Goal: Task Accomplishment & Management: Use online tool/utility

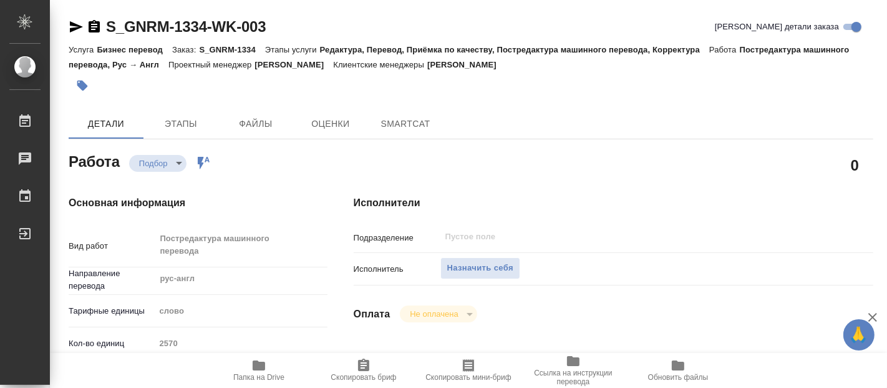
type textarea "x"
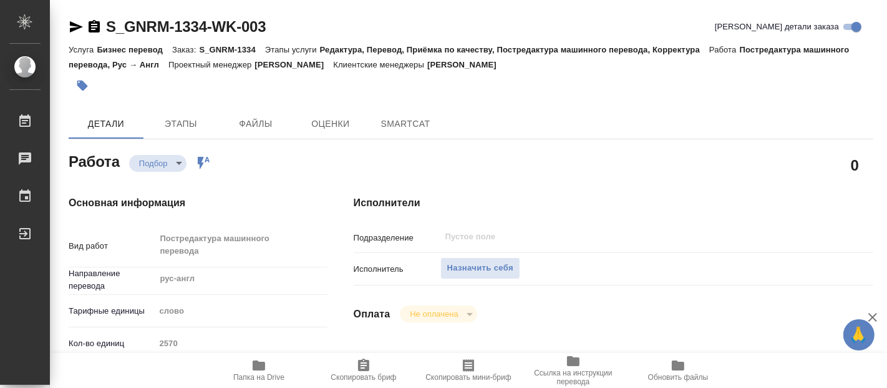
type textarea "x"
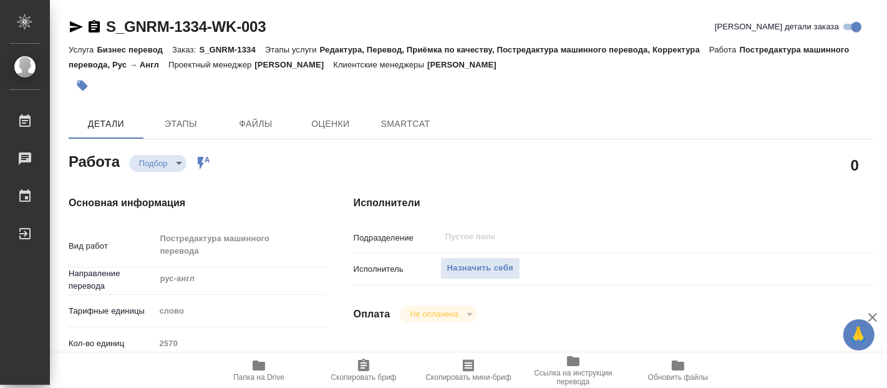
type textarea "x"
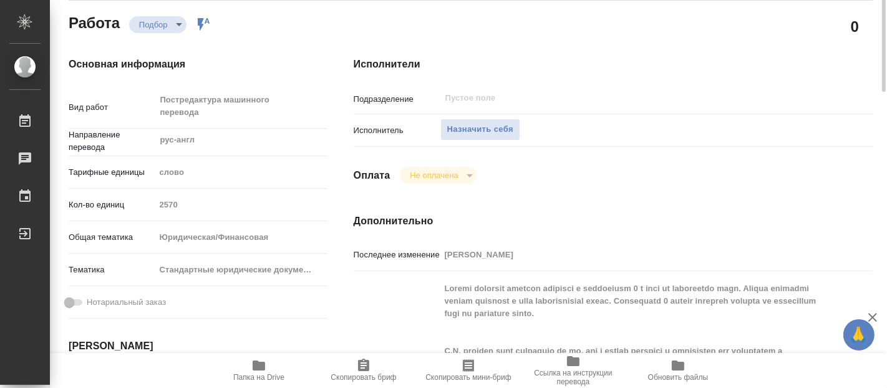
type textarea "x"
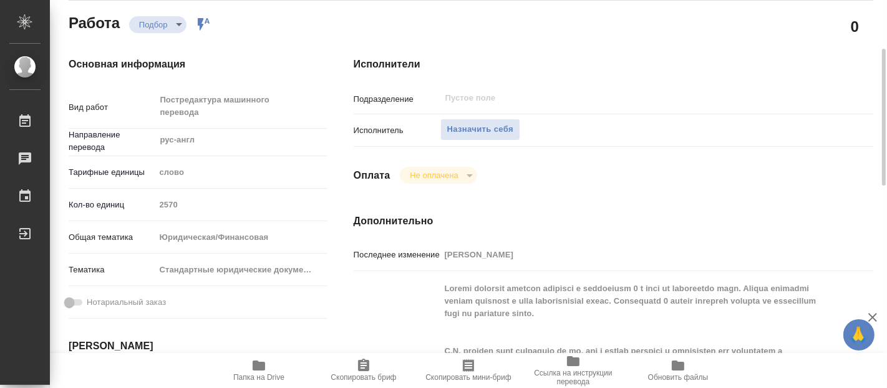
scroll to position [277, 0]
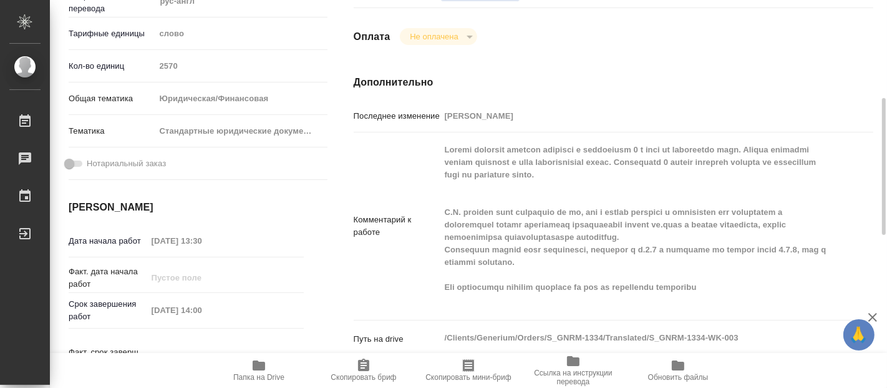
type textarea "x"
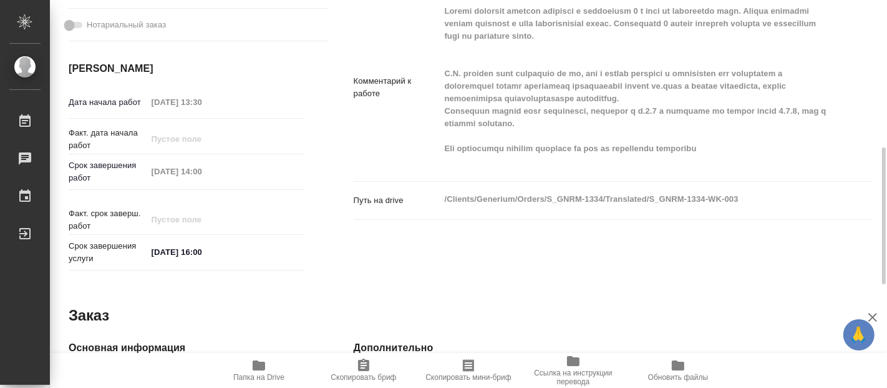
type textarea "x"
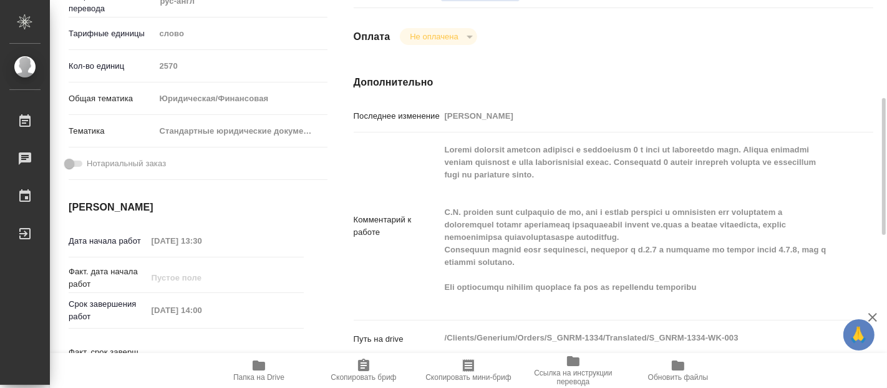
click at [259, 368] on icon "button" at bounding box center [259, 365] width 12 height 10
